Goal: Contribute content: Add original content to the website for others to see

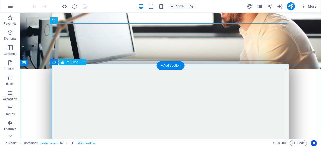
scroll to position [50, 0]
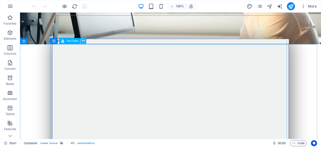
click at [84, 39] on icon at bounding box center [83, 40] width 3 height 5
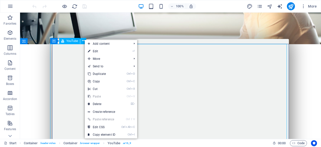
click at [64, 41] on div "YouTube" at bounding box center [69, 41] width 21 height 6
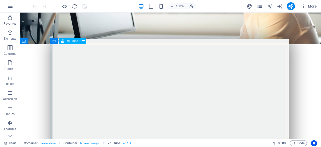
click at [64, 41] on div "YouTube" at bounding box center [69, 41] width 21 height 6
select select "ar16_9"
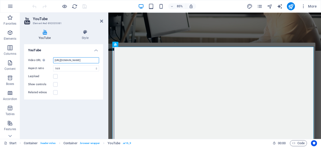
click at [76, 61] on input "[URL][DOMAIN_NAME]" at bounding box center [76, 60] width 46 height 6
paste input "[URL][DOMAIN_NAME]"
type input "[URL][DOMAIN_NAME]"
click at [56, 76] on label at bounding box center [55, 76] width 5 height 5
click at [0, 0] on input "Lazyload" at bounding box center [0, 0] width 0 height 0
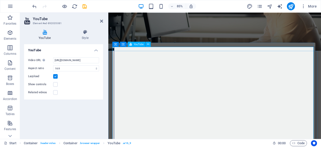
click at [233, 116] on div at bounding box center [233, 119] width 236 height 133
click at [291, 7] on icon "publish" at bounding box center [291, 7] width 6 height 6
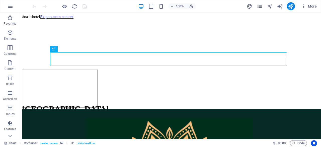
scroll to position [25, 0]
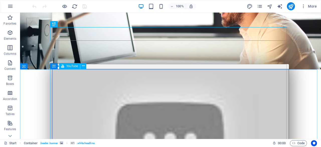
click at [69, 66] on span "YouTube" at bounding box center [72, 65] width 12 height 3
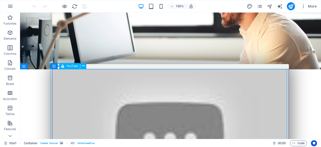
click at [69, 66] on span "YouTube" at bounding box center [72, 65] width 12 height 3
select select "ar16_9"
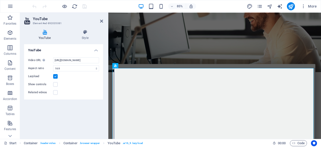
click at [56, 77] on label at bounding box center [55, 76] width 5 height 5
click at [0, 0] on input "Lazyload" at bounding box center [0, 0] width 0 height 0
click at [96, 68] on select "16:10 16:9 4:3 2:1 1:1" at bounding box center [76, 68] width 46 height 6
click at [106, 66] on div "YouTube Style YouTube Video URL Insert (or paste) a video URL. [URL][DOMAIN_NAM…" at bounding box center [63, 82] width 87 height 113
click at [292, 4] on icon "publish" at bounding box center [291, 7] width 6 height 6
